Goal: Find specific page/section: Find specific page/section

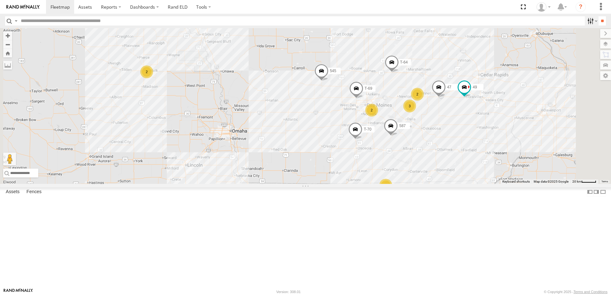
click at [589, 21] on label at bounding box center [592, 20] width 14 height 9
click at [0, 0] on span "Tractor" at bounding box center [0, 0] width 0 height 0
click at [601, 19] on input "**" at bounding box center [602, 20] width 7 height 9
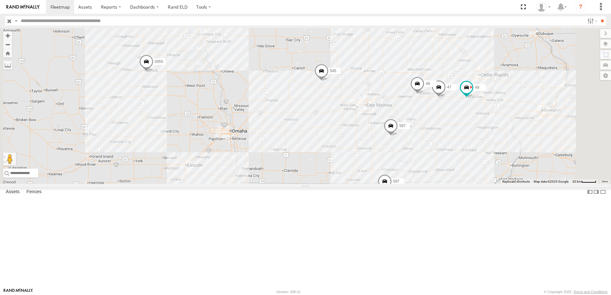
click at [0, 0] on div "47" at bounding box center [0, 0] width 0 height 0
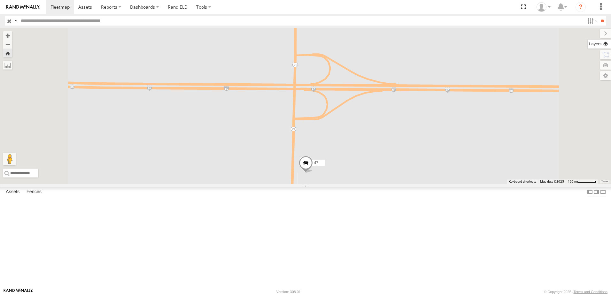
click at [607, 43] on label at bounding box center [599, 44] width 23 height 9
click at [0, 0] on span "Basemaps" at bounding box center [0, 0] width 0 height 0
click at [0, 0] on span "Satellite + Roadmap" at bounding box center [0, 0] width 0 height 0
